Goal: Task Accomplishment & Management: Use online tool/utility

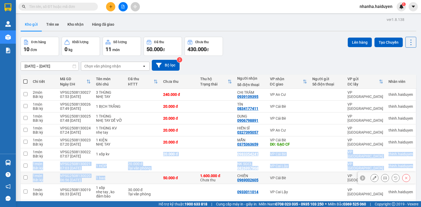
scroll to position [33, 0]
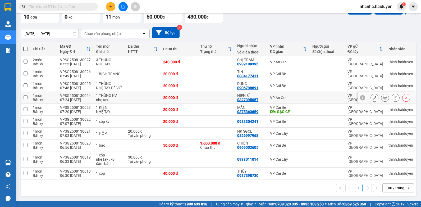
click at [149, 94] on td at bounding box center [142, 98] width 35 height 12
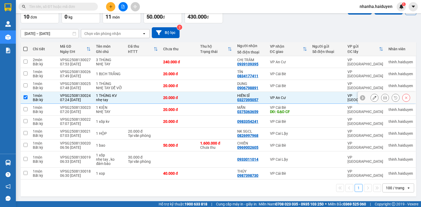
click at [143, 97] on td at bounding box center [142, 98] width 35 height 12
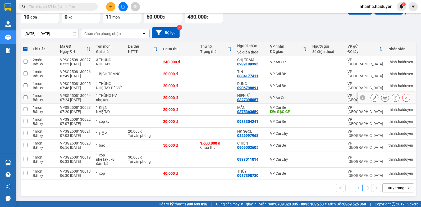
checkbox input "false"
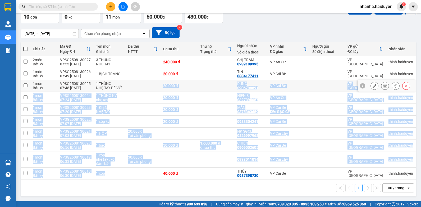
drag, startPoint x: 137, startPoint y: 174, endPoint x: 151, endPoint y: 83, distance: 92.7
click at [151, 83] on tbody "2 món Bất kỳ VPSG2508130027 07:53 13/08 3 THÙNG NHẸ TAY 240.000 đ CHỊ TRẦM 0939…" at bounding box center [219, 117] width 396 height 123
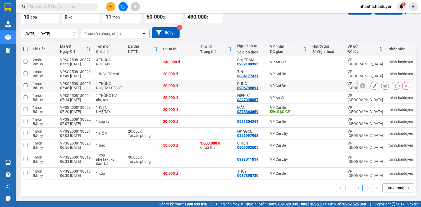
drag, startPoint x: 151, startPoint y: 83, endPoint x: 126, endPoint y: 82, distance: 25.4
drag, startPoint x: 126, startPoint y: 82, endPoint x: 135, endPoint y: 65, distance: 19.5
click at [135, 65] on td at bounding box center [142, 62] width 35 height 12
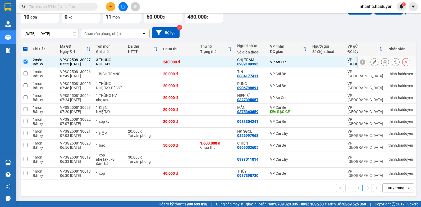
click at [131, 58] on td at bounding box center [142, 62] width 35 height 12
checkbox input "false"
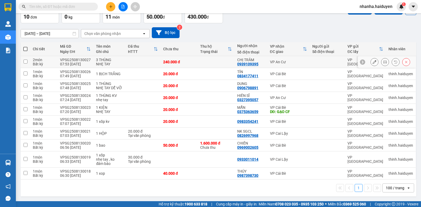
scroll to position [0, 0]
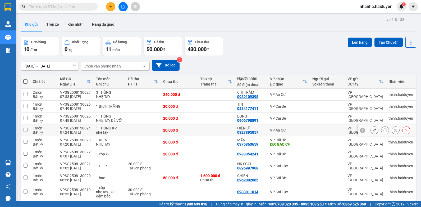
scroll to position [33, 0]
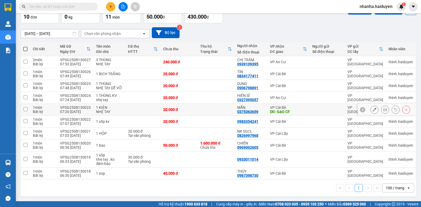
click at [239, 108] on div "MẪN" at bounding box center [250, 107] width 27 height 4
checkbox input "true"
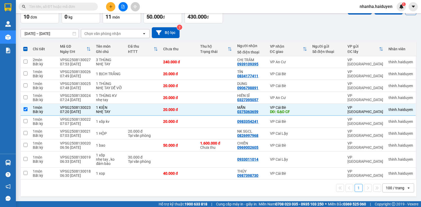
scroll to position [0, 0]
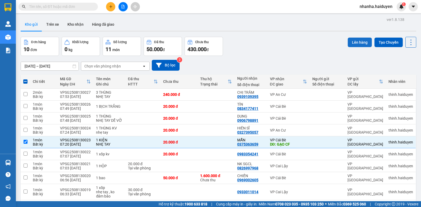
click at [350, 44] on button "Lên hàng" at bounding box center [360, 43] width 24 height 10
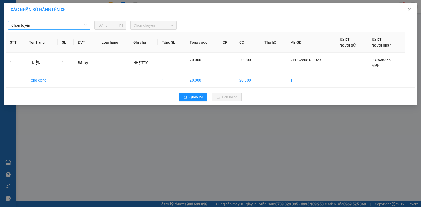
click at [63, 25] on span "Chọn tuyến" at bounding box center [49, 25] width 76 height 8
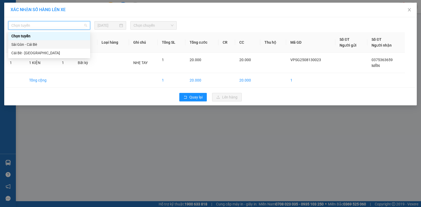
click at [44, 46] on div "Sài Gòn - Cái Bè" at bounding box center [49, 45] width 76 height 6
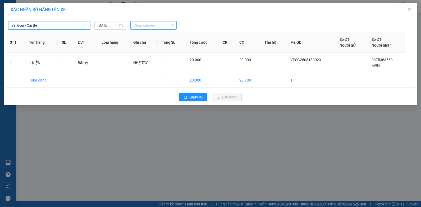
click at [147, 22] on span "Chọn chuyến" at bounding box center [154, 25] width 40 height 8
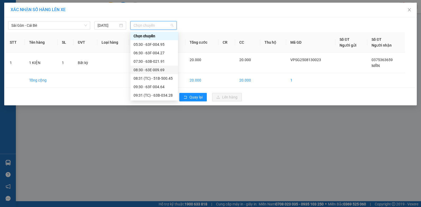
click at [162, 70] on div "08:30 - 63E-009.69" at bounding box center [154, 70] width 41 height 6
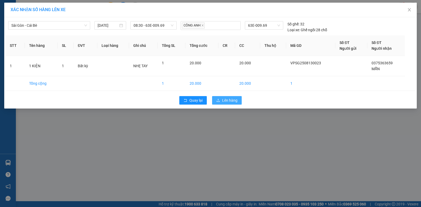
click at [227, 101] on span "Lên hàng" at bounding box center [229, 100] width 15 height 6
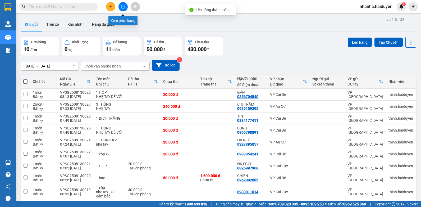
click at [124, 5] on icon "file-add" at bounding box center [123, 7] width 3 height 4
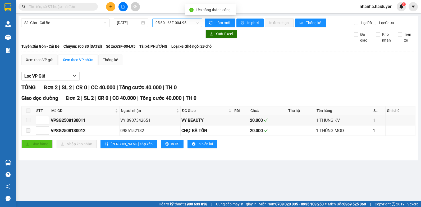
click at [163, 22] on span "05:30 - 63F-004.95" at bounding box center [177, 23] width 43 height 8
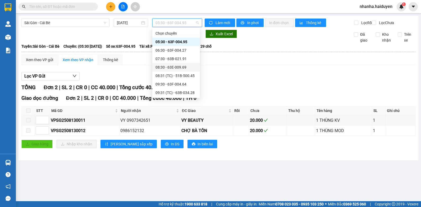
click at [184, 65] on div "08:30 - 63E-009.69" at bounding box center [176, 67] width 41 height 6
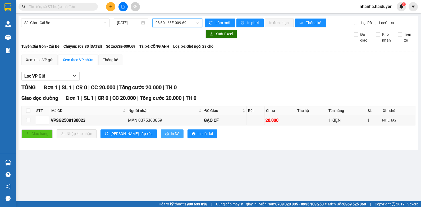
click at [171, 137] on span "In DS" at bounding box center [175, 134] width 8 height 6
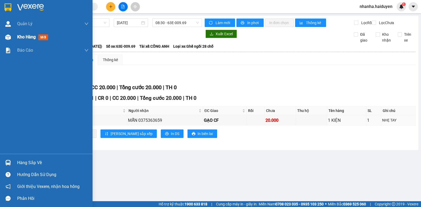
click at [20, 41] on div "Kho hàng mới" at bounding box center [52, 36] width 71 height 13
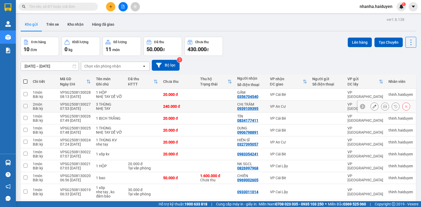
scroll to position [33, 0]
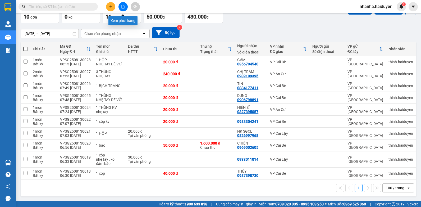
click at [122, 8] on button at bounding box center [123, 6] width 9 height 9
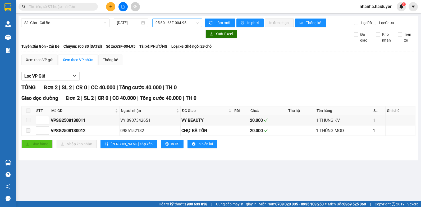
click at [170, 23] on span "05:30 - 63F-004.95" at bounding box center [177, 23] width 43 height 8
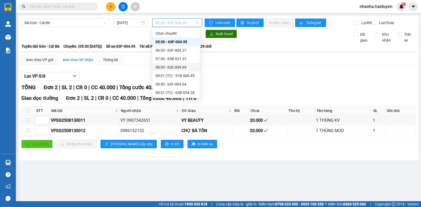
click at [179, 67] on div "08:30 - 63E-009.69" at bounding box center [176, 67] width 41 height 6
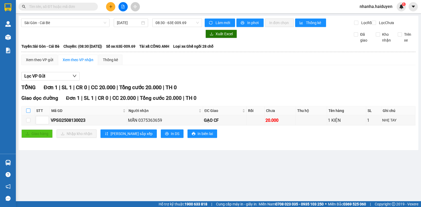
click at [28, 113] on input "checkbox" at bounding box center [28, 110] width 4 height 4
checkbox input "true"
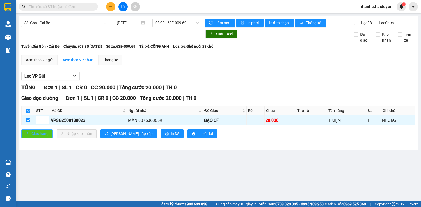
click at [35, 137] on span "Giao hàng" at bounding box center [39, 134] width 17 height 6
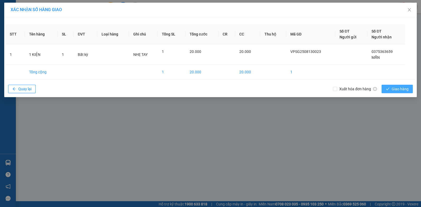
click at [388, 91] on span "check" at bounding box center [388, 89] width 4 height 4
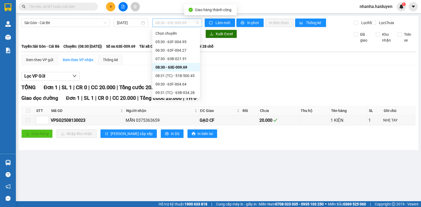
click at [184, 22] on span "08:30 - 63E-009.69" at bounding box center [177, 23] width 43 height 8
click at [170, 59] on div "07:30 - 63B-021.91" at bounding box center [176, 59] width 41 height 6
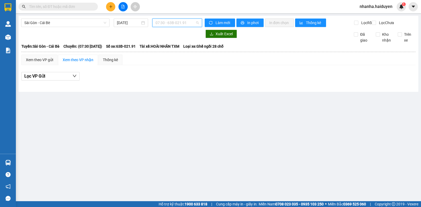
click at [175, 25] on span "07:30 - 63B-021.91" at bounding box center [177, 23] width 43 height 8
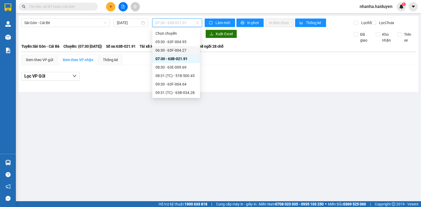
click at [183, 52] on div "06:30 - 63F-004.27" at bounding box center [176, 50] width 41 height 6
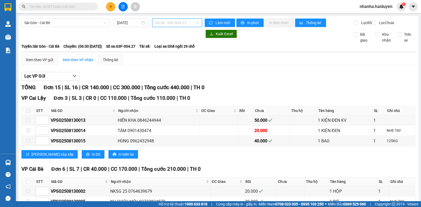
click at [184, 21] on span "06:30 - 63F-004.27" at bounding box center [177, 23] width 43 height 8
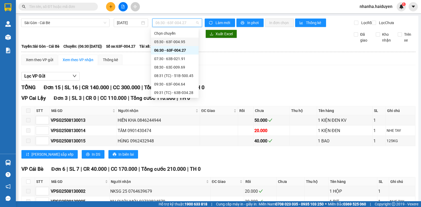
click at [184, 42] on div "05:30 - 63F-004.95" at bounding box center [174, 42] width 41 height 6
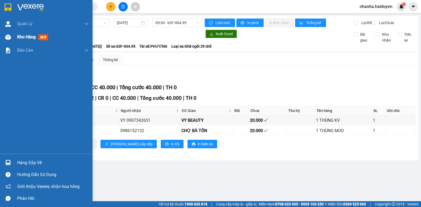
click at [13, 39] on div "Kho hàng mới" at bounding box center [46, 36] width 93 height 13
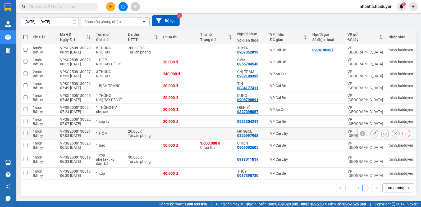
scroll to position [18, 0]
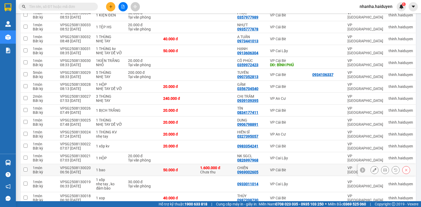
scroll to position [104, 0]
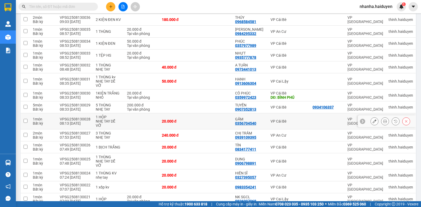
scroll to position [87, 0]
click at [228, 117] on td at bounding box center [214, 121] width 37 height 16
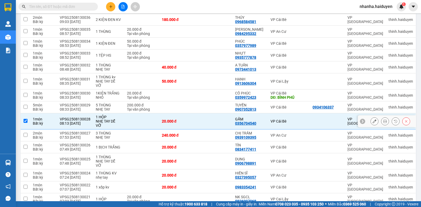
click at [190, 119] on div "20.000 đ" at bounding box center [177, 121] width 31 height 4
checkbox input "false"
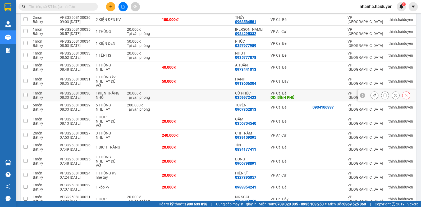
click at [189, 94] on td at bounding box center [177, 95] width 37 height 12
checkbox input "true"
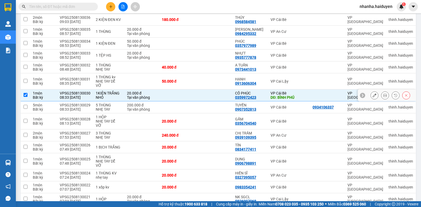
scroll to position [0, 0]
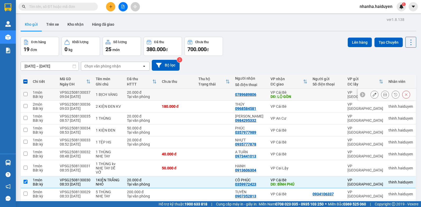
click at [201, 97] on td at bounding box center [214, 95] width 37 height 12
checkbox input "true"
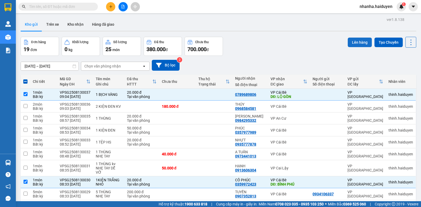
click at [348, 42] on button "Lên hàng" at bounding box center [360, 43] width 24 height 10
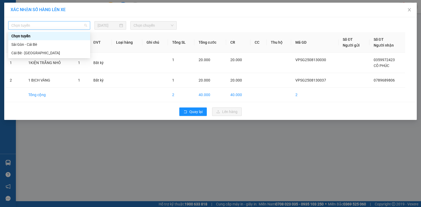
click at [61, 25] on span "Chọn tuyến" at bounding box center [49, 25] width 76 height 8
click at [40, 44] on div "Sài Gòn - Cái Bè" at bounding box center [49, 45] width 76 height 6
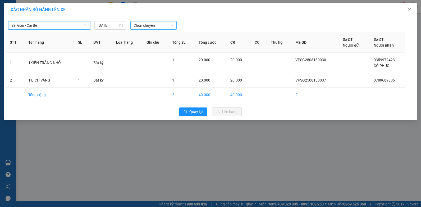
click at [160, 24] on span "Chọn chuyến" at bounding box center [154, 25] width 40 height 8
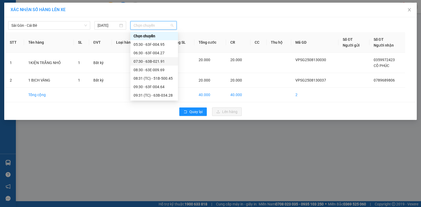
scroll to position [26, 0]
click at [159, 58] on div "09:30 - 63F-004.64" at bounding box center [154, 60] width 41 height 6
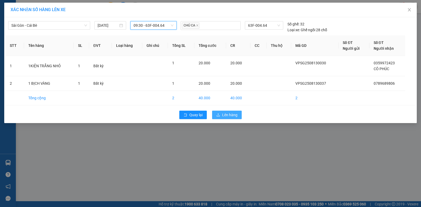
click at [224, 116] on span "Lên hàng" at bounding box center [229, 115] width 15 height 6
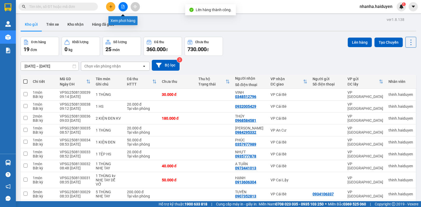
click at [123, 8] on icon "file-add" at bounding box center [123, 7] width 3 height 4
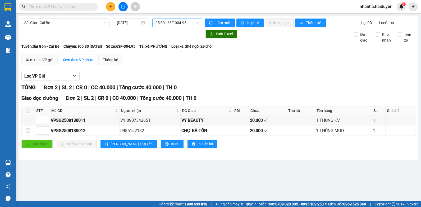
click at [167, 25] on span "05:30 - 63F-004.95" at bounding box center [177, 23] width 43 height 8
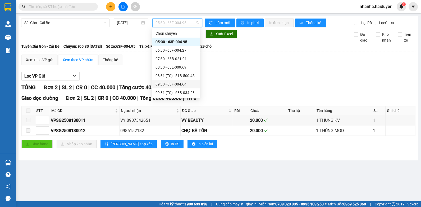
scroll to position [26, 0]
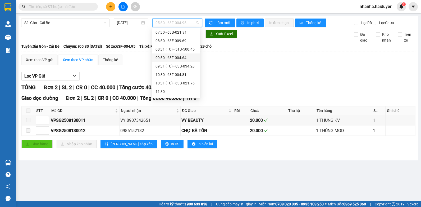
click at [177, 60] on div "09:30 - 63F-004.64" at bounding box center [176, 58] width 41 height 6
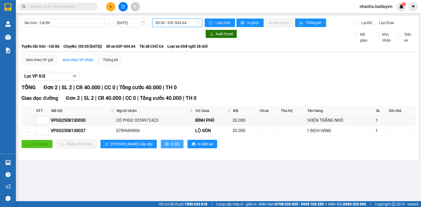
click at [161, 148] on button "In DS" at bounding box center [172, 144] width 23 height 8
click at [27, 113] on input "checkbox" at bounding box center [28, 110] width 4 height 4
checkbox input "true"
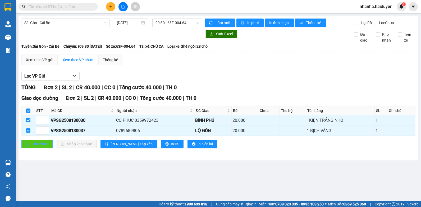
click at [37, 147] on span "Giao hàng" at bounding box center [39, 144] width 17 height 6
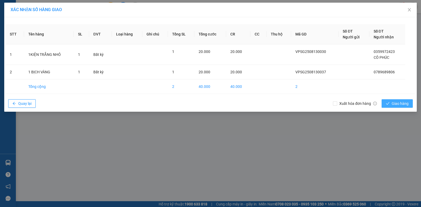
click at [400, 105] on span "Giao hàng" at bounding box center [400, 104] width 17 height 6
